Goal: Information Seeking & Learning: Find specific fact

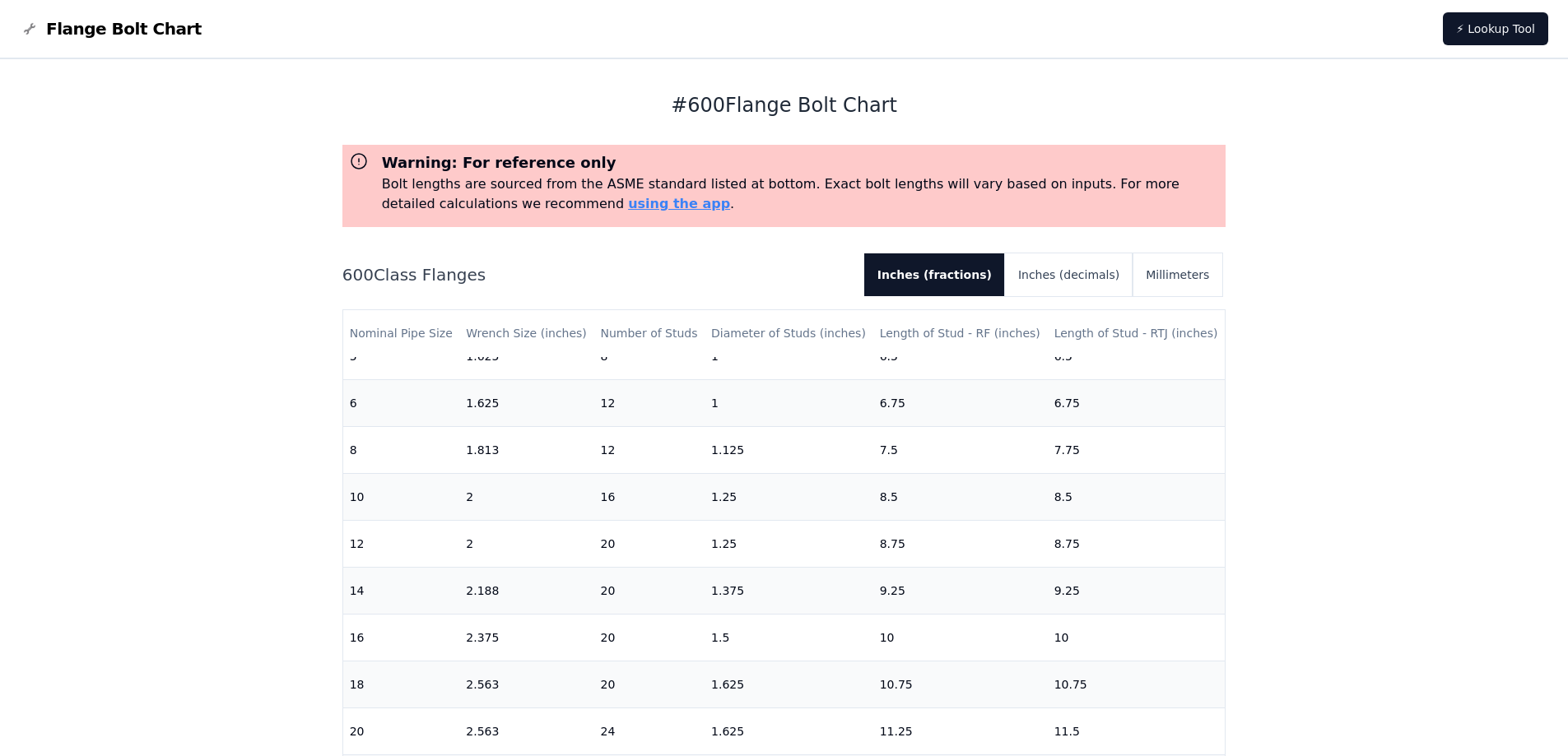
scroll to position [489, 0]
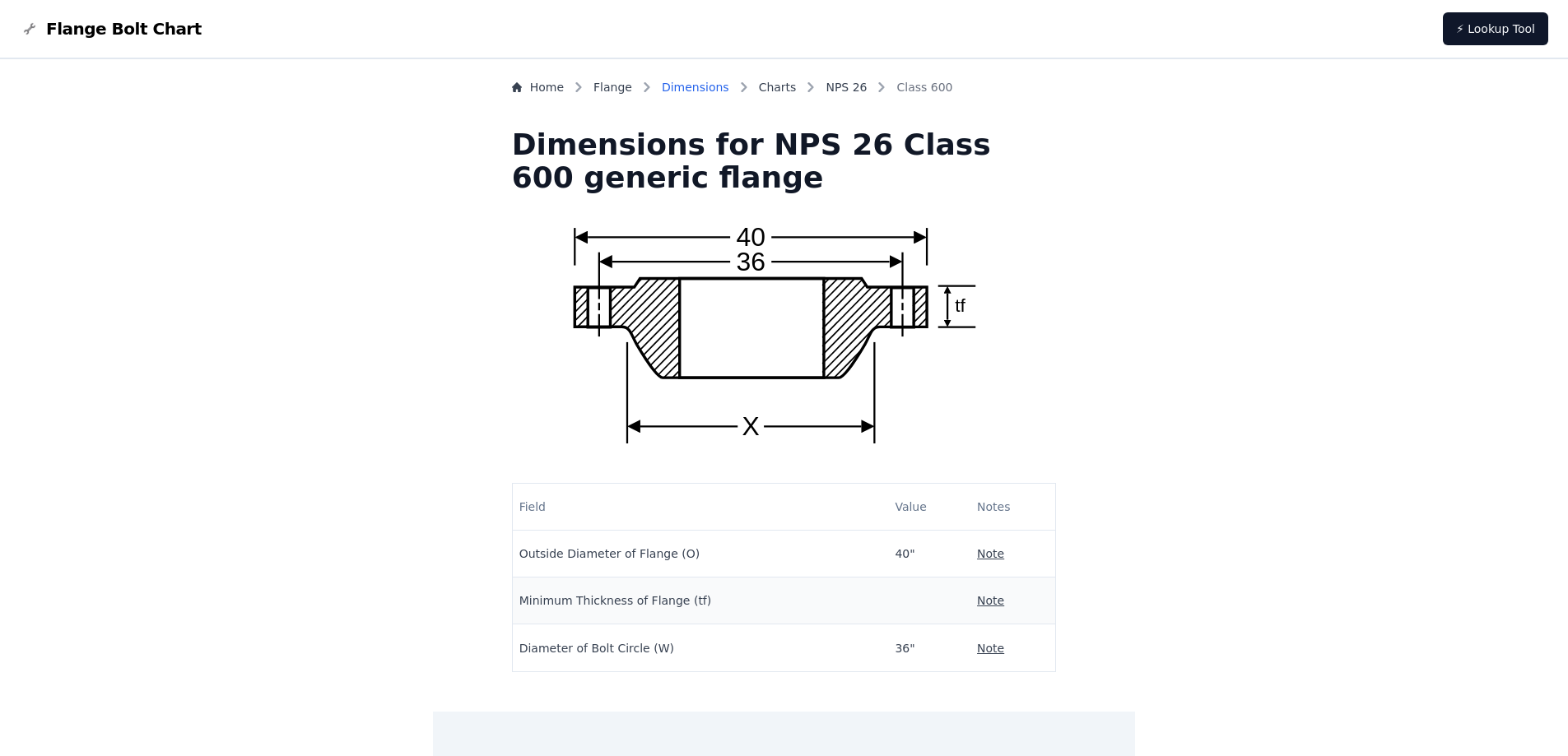
click at [724, 84] on link "Dimensions" at bounding box center [695, 87] width 67 height 17
click at [797, 86] on link "Charts" at bounding box center [778, 87] width 38 height 17
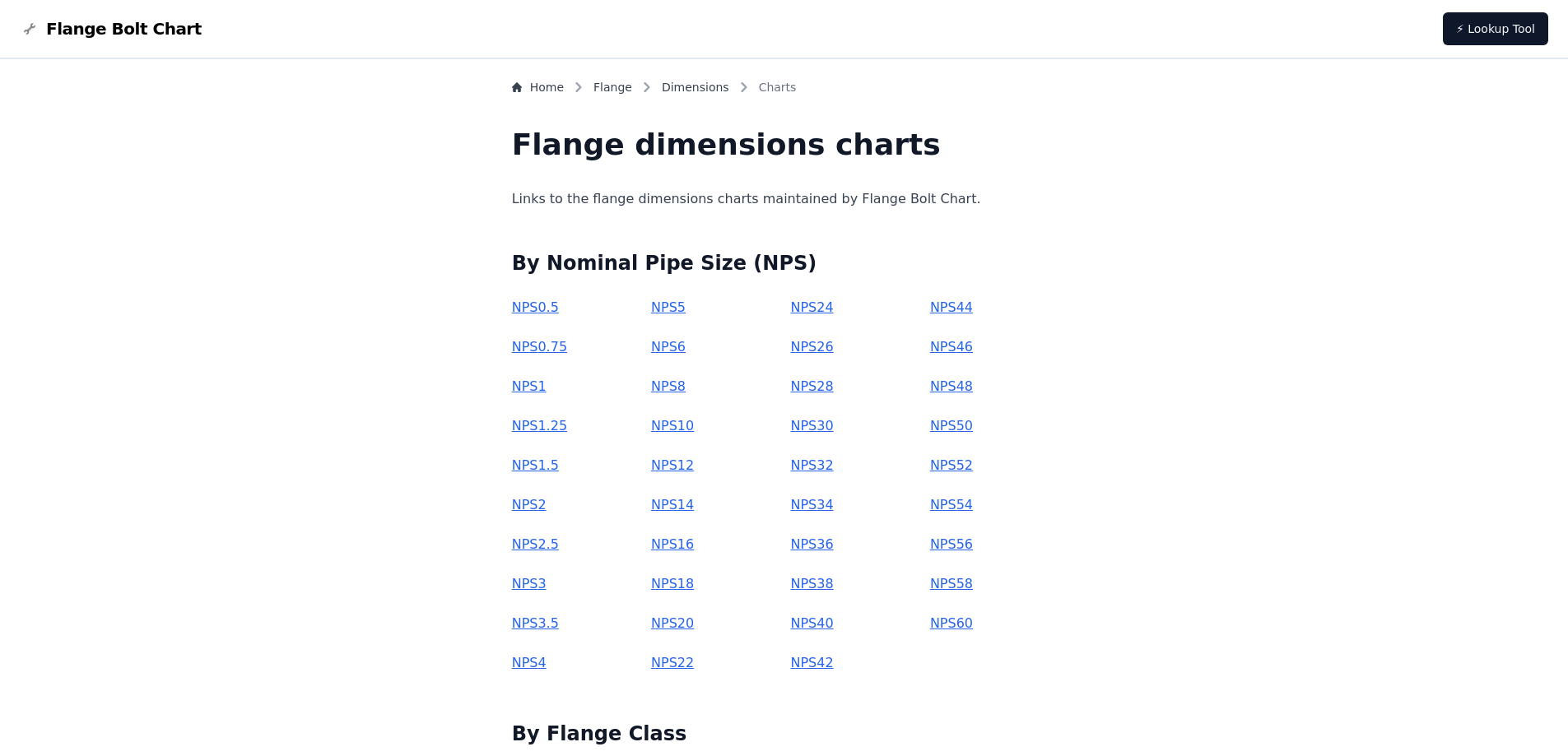
click at [813, 348] on link "NPS 26" at bounding box center [812, 347] width 43 height 16
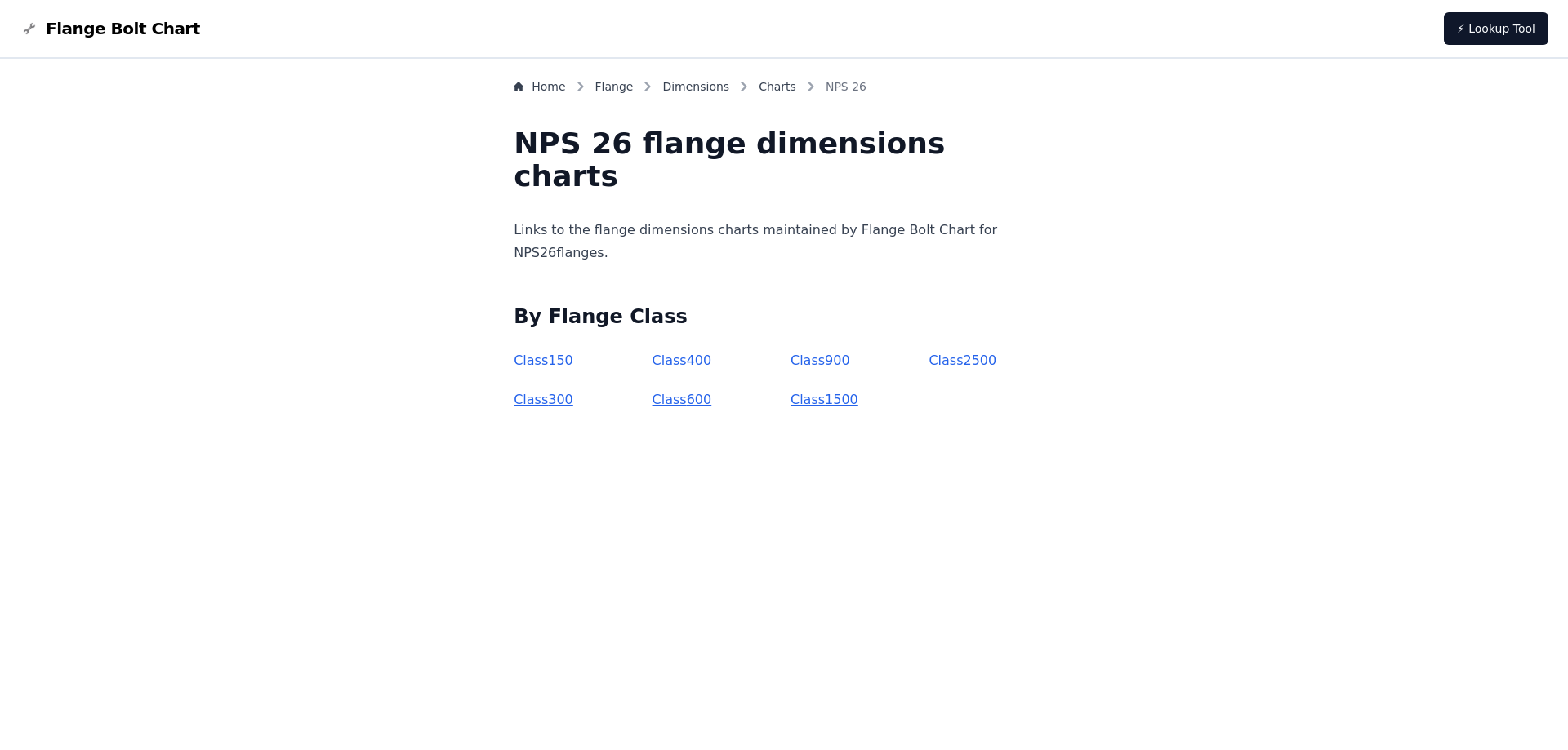
click at [707, 399] on link "Class 600" at bounding box center [682, 399] width 60 height 16
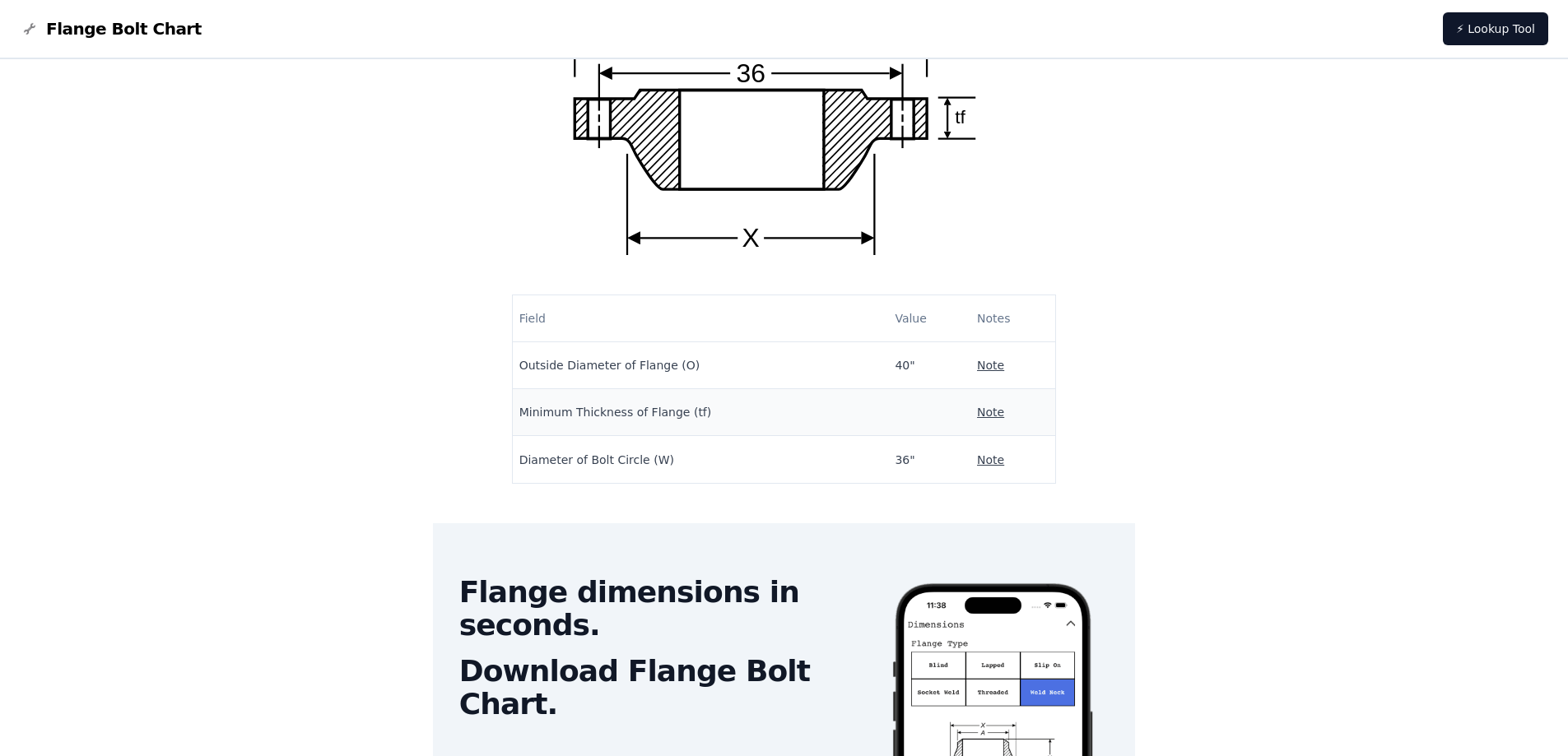
scroll to position [190, 0]
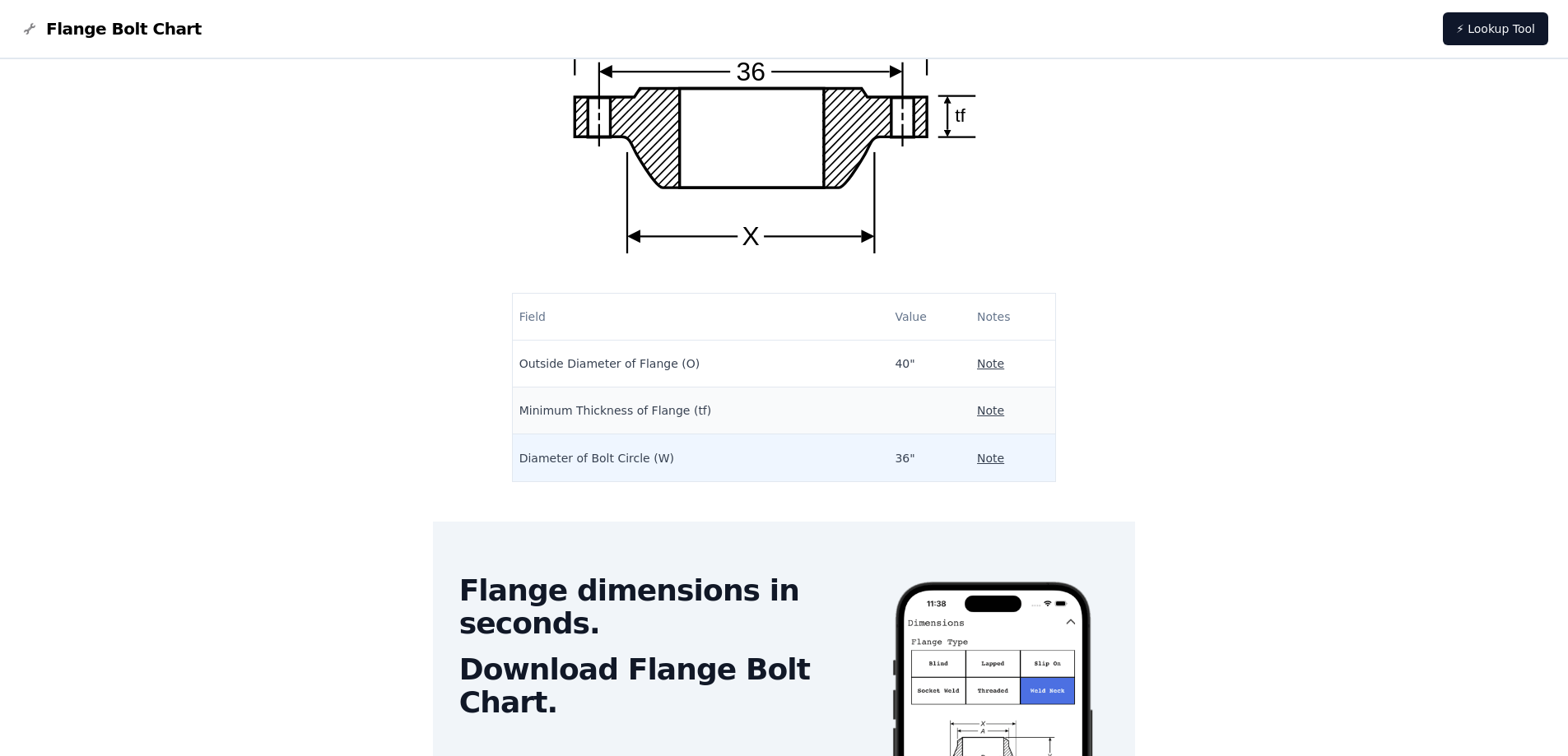
click at [668, 460] on td "Diameter of Bolt Circle (W)" at bounding box center [700, 458] width 376 height 47
click at [977, 460] on p "Note" at bounding box center [991, 458] width 27 height 17
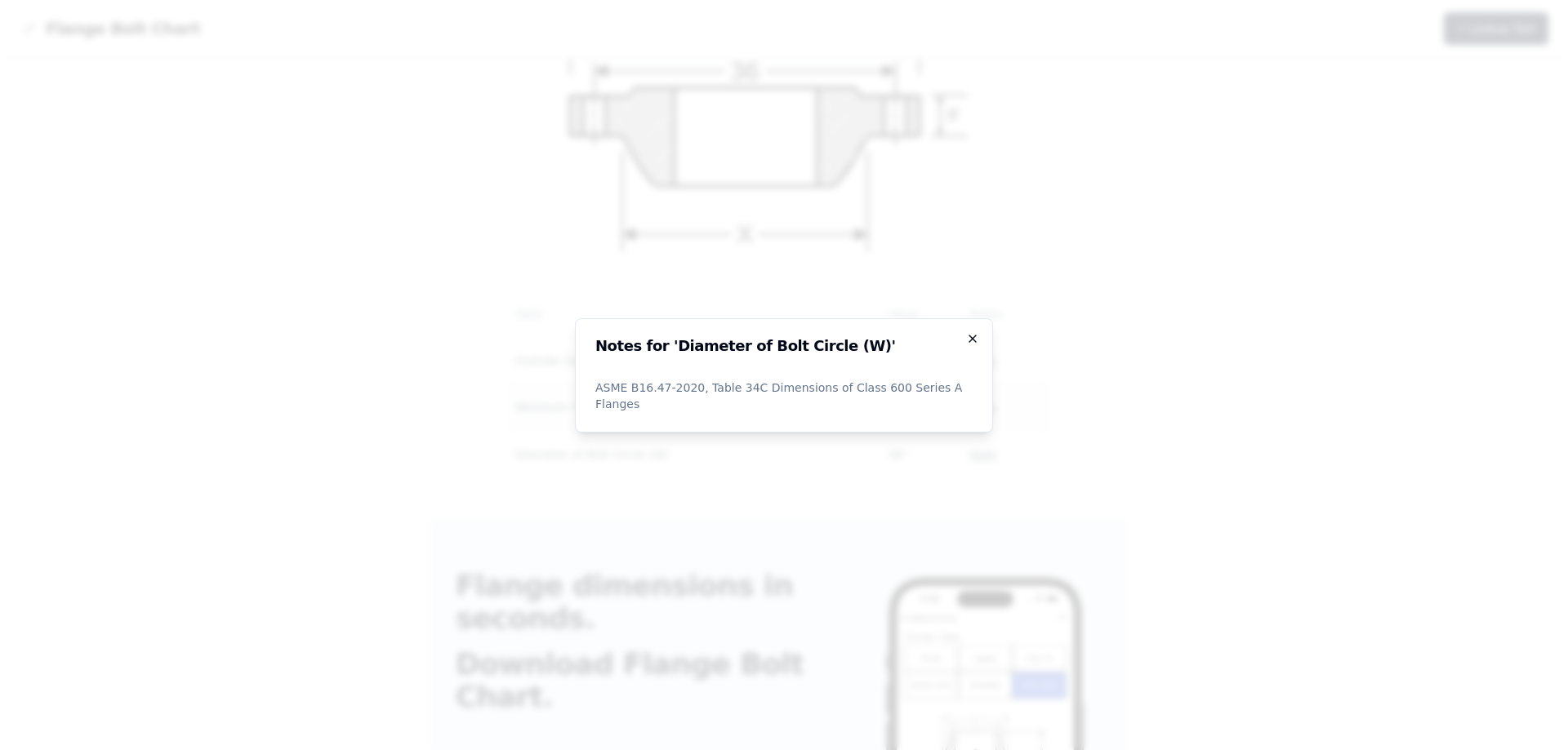
click at [971, 342] on icon "button" at bounding box center [972, 338] width 7 height 7
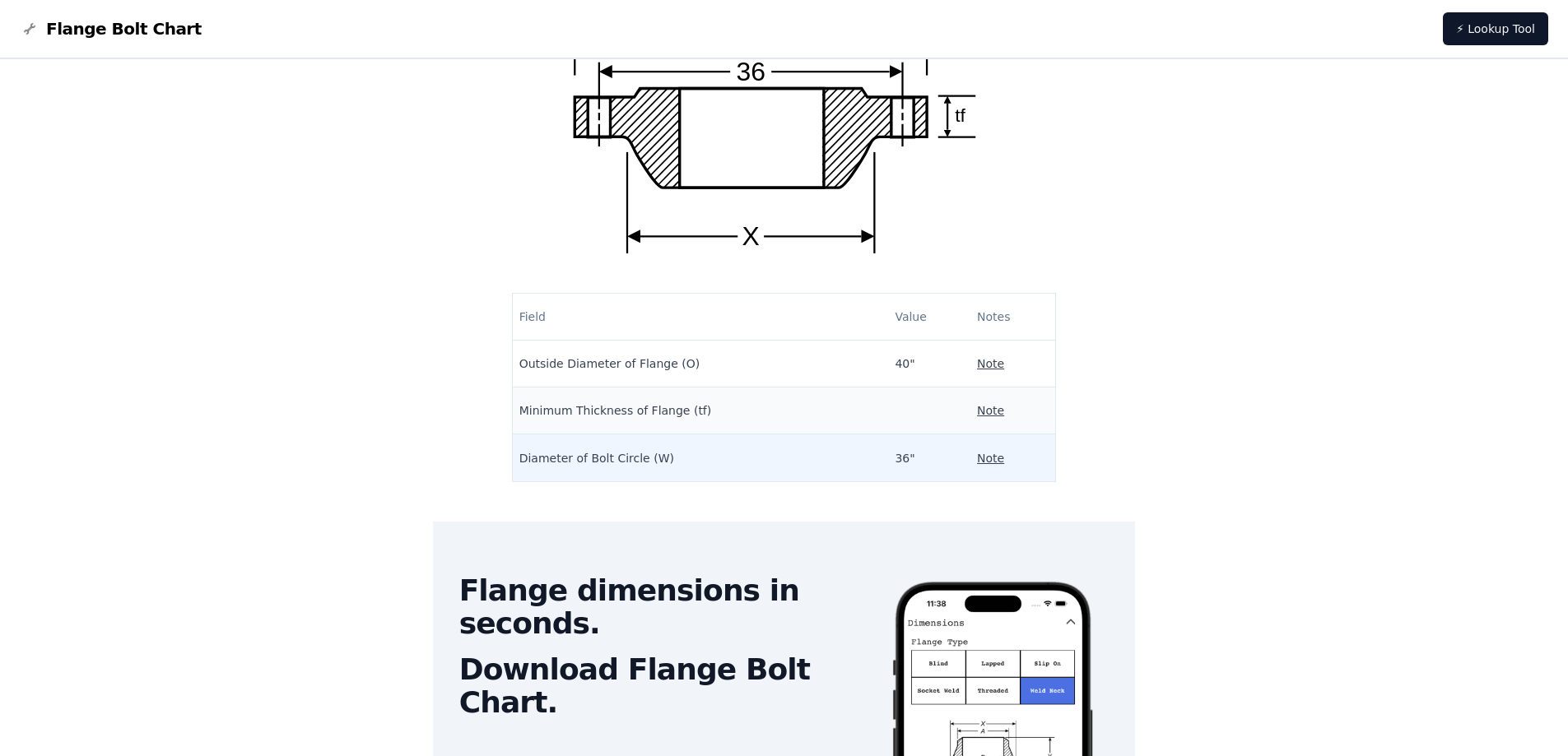
click at [661, 457] on td "Diameter of Bolt Circle (W)" at bounding box center [700, 458] width 376 height 47
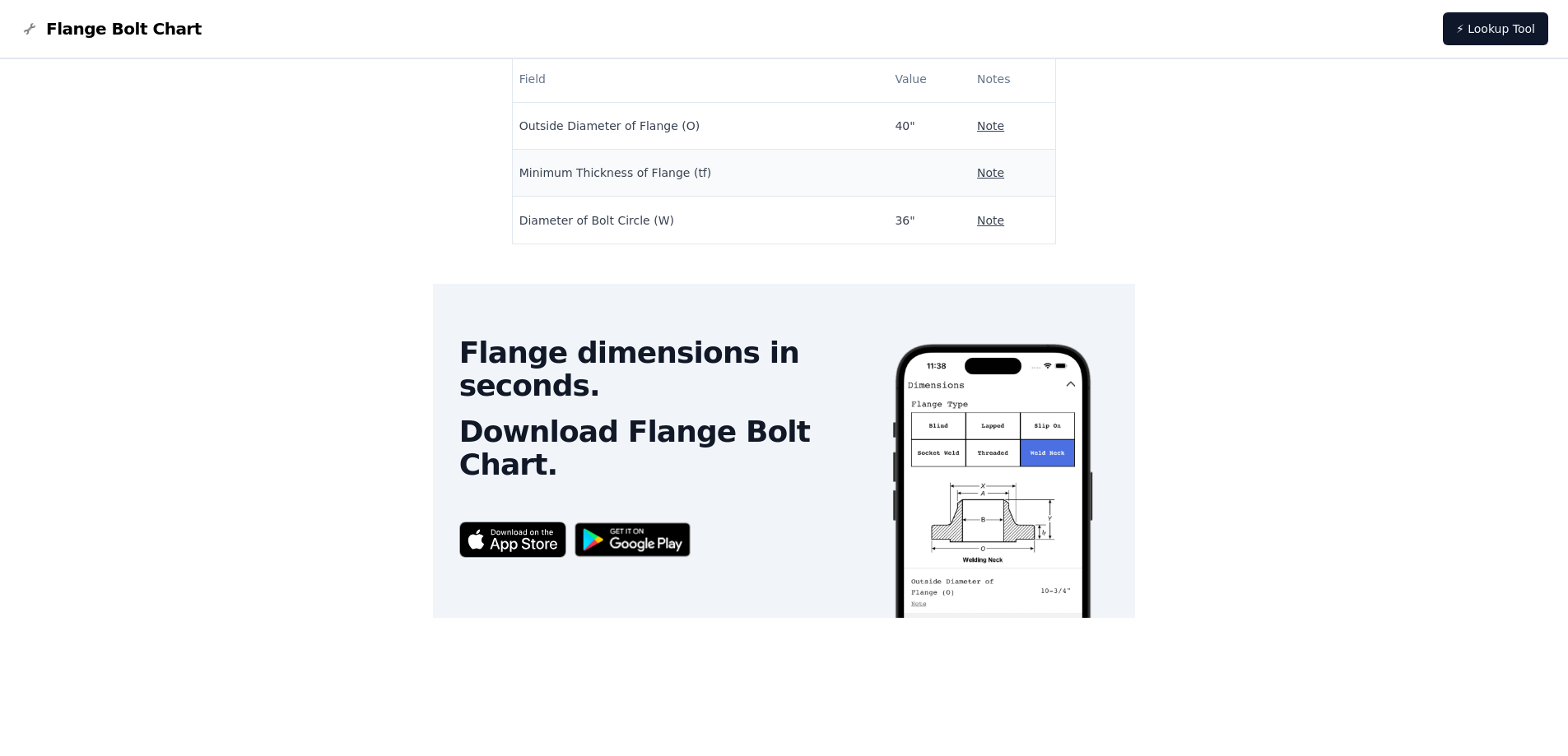
scroll to position [0, 0]
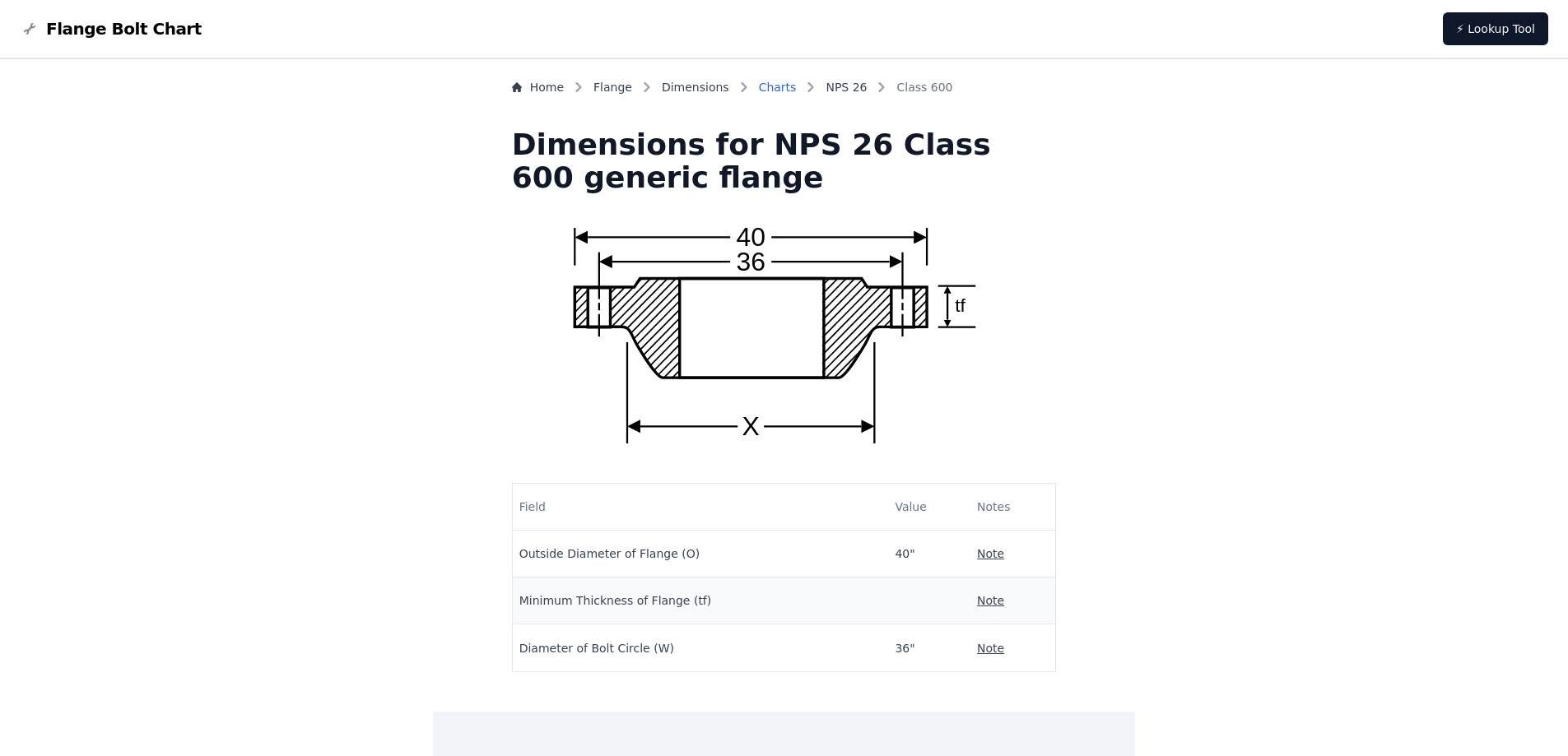
click at [797, 85] on link "Charts" at bounding box center [778, 87] width 38 height 17
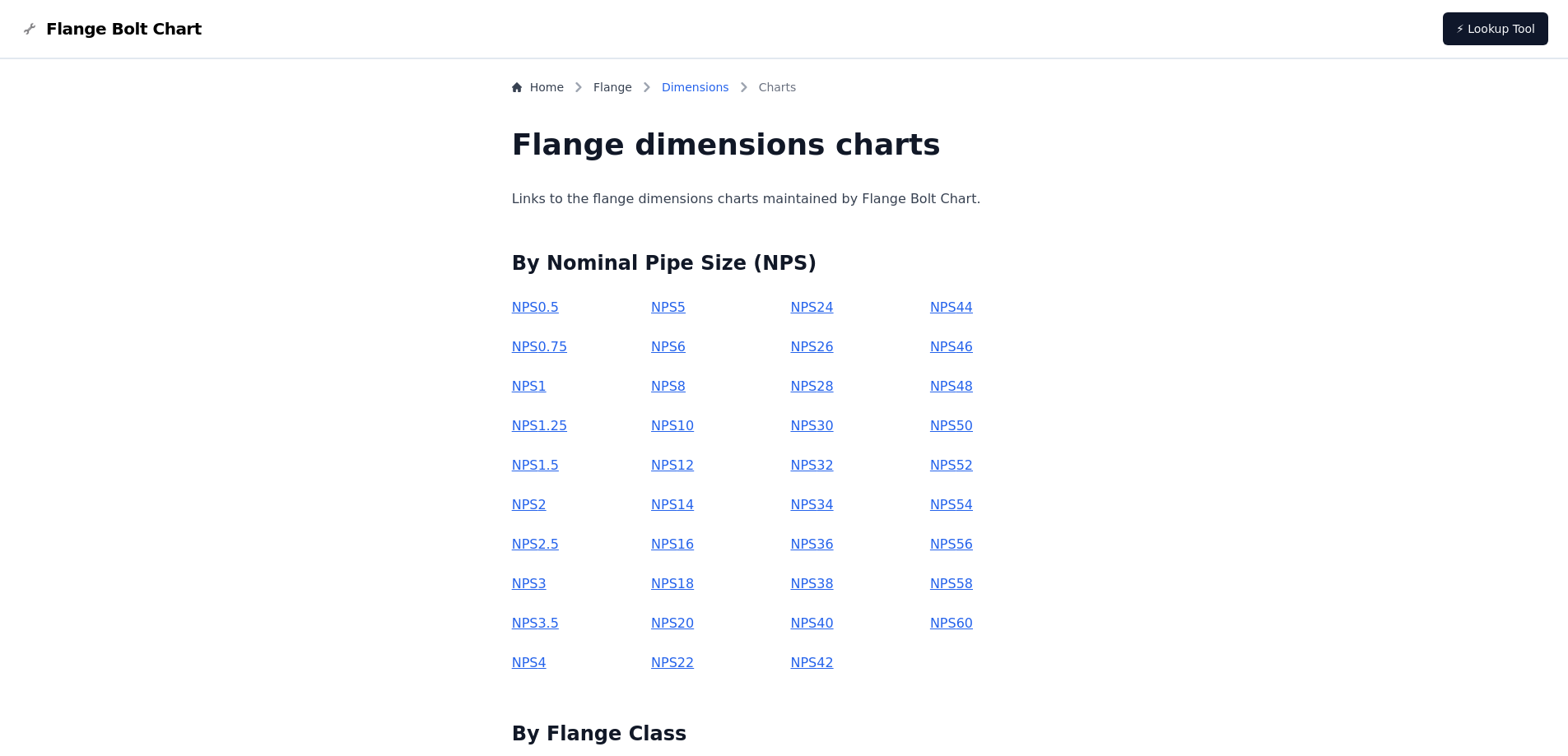
click at [730, 85] on link "Dimensions" at bounding box center [695, 87] width 67 height 17
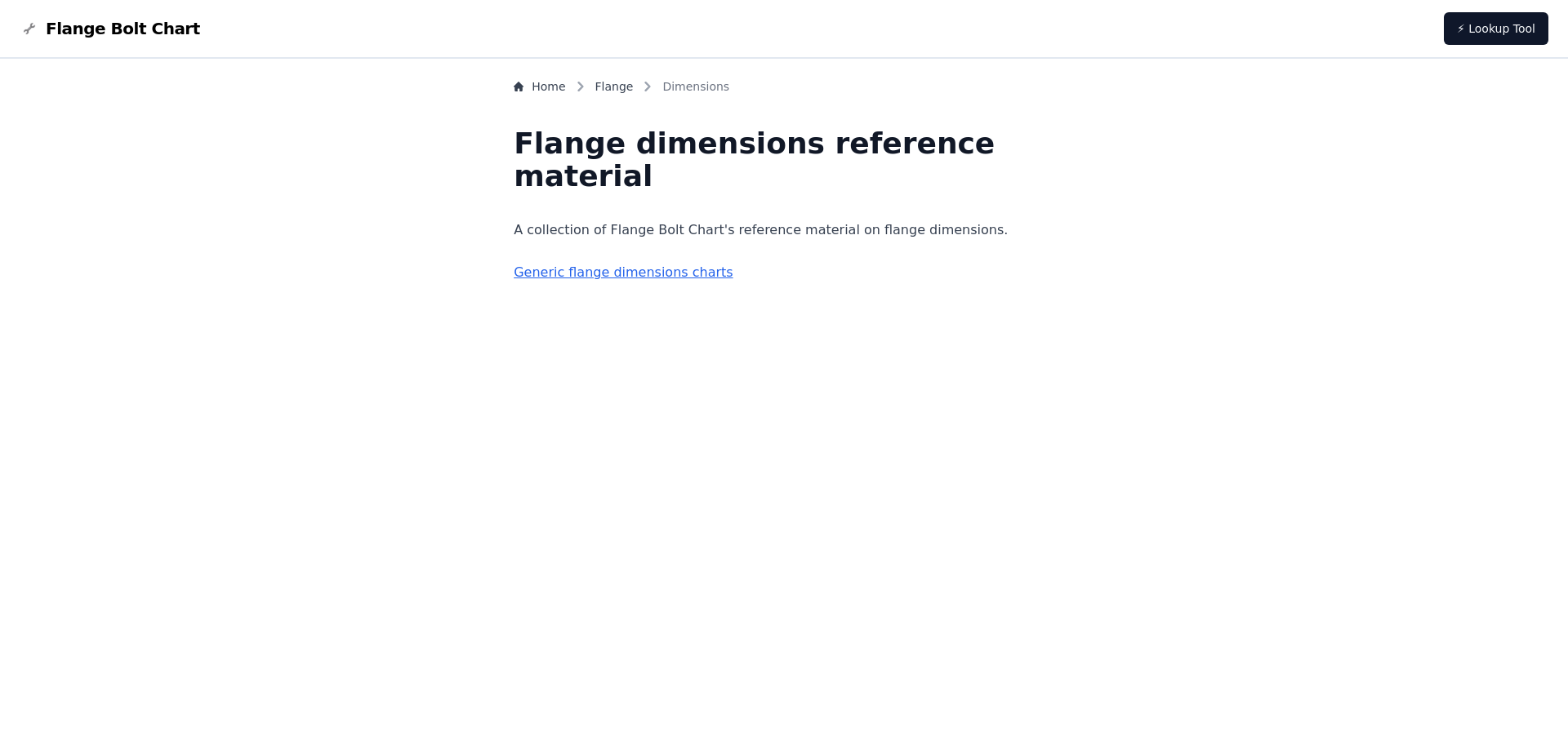
click at [666, 272] on link "Generic flange dimensions charts" at bounding box center [623, 272] width 219 height 16
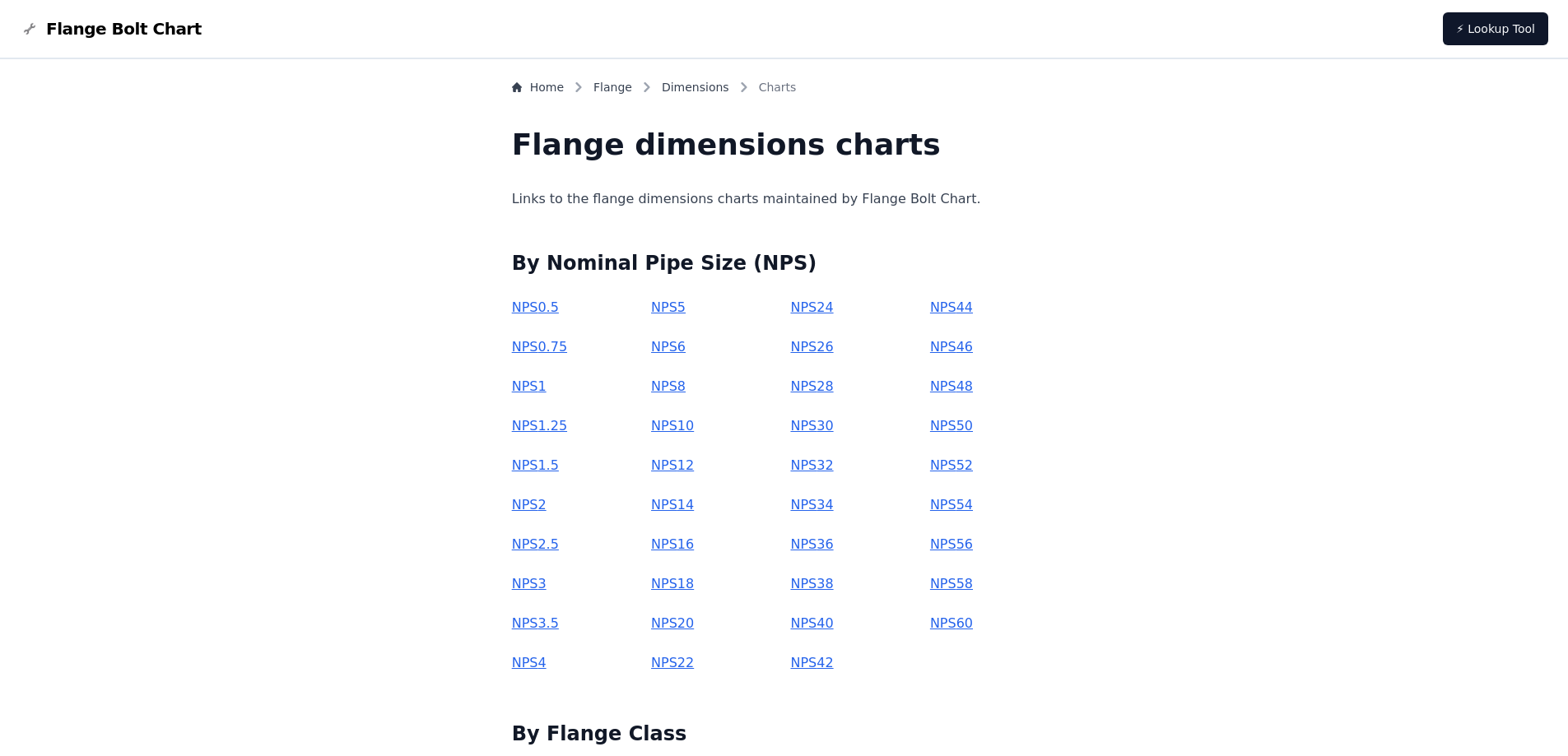
click at [807, 348] on link "NPS 26" at bounding box center [812, 347] width 43 height 16
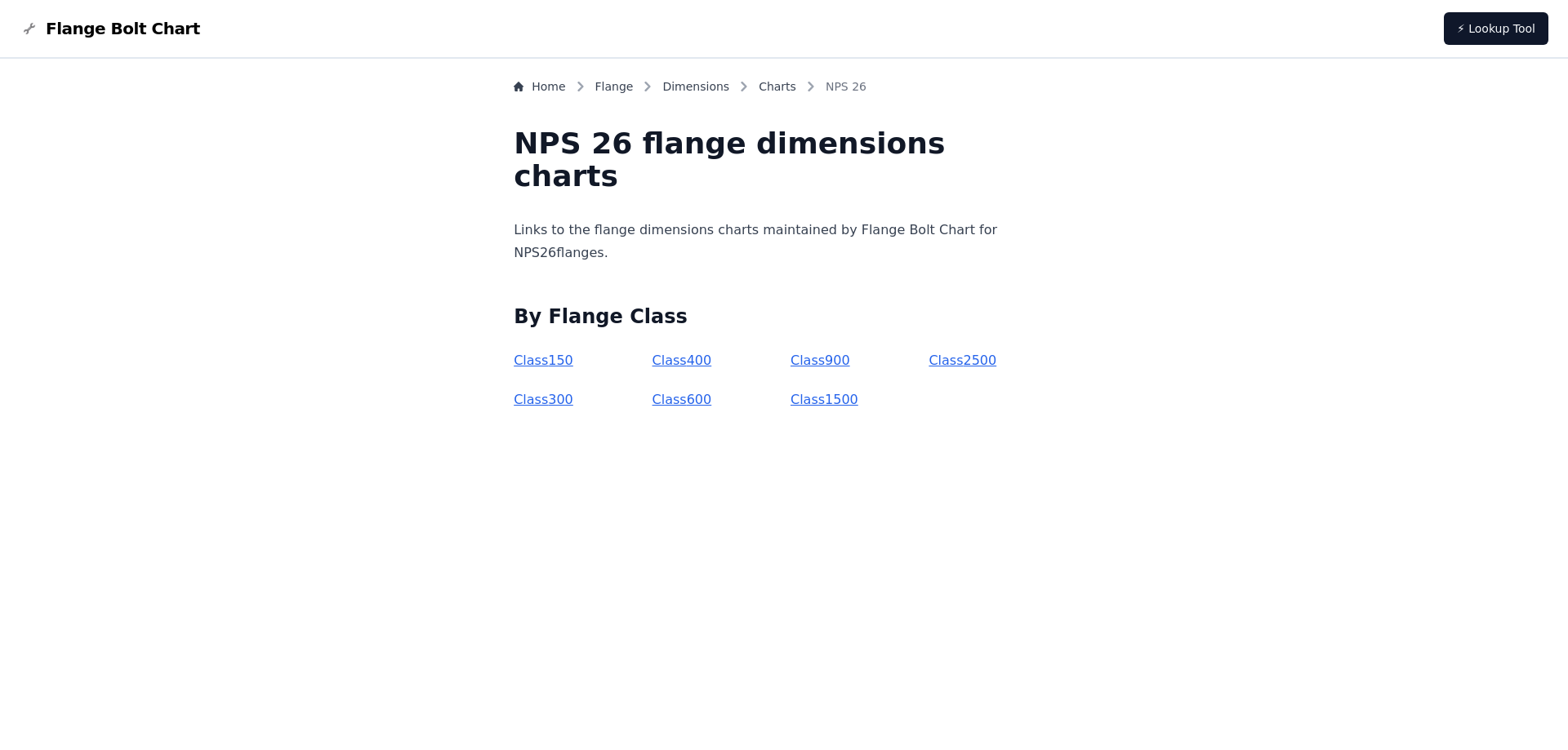
click at [697, 399] on link "Class 600" at bounding box center [682, 399] width 60 height 16
